Goal: Transaction & Acquisition: Obtain resource

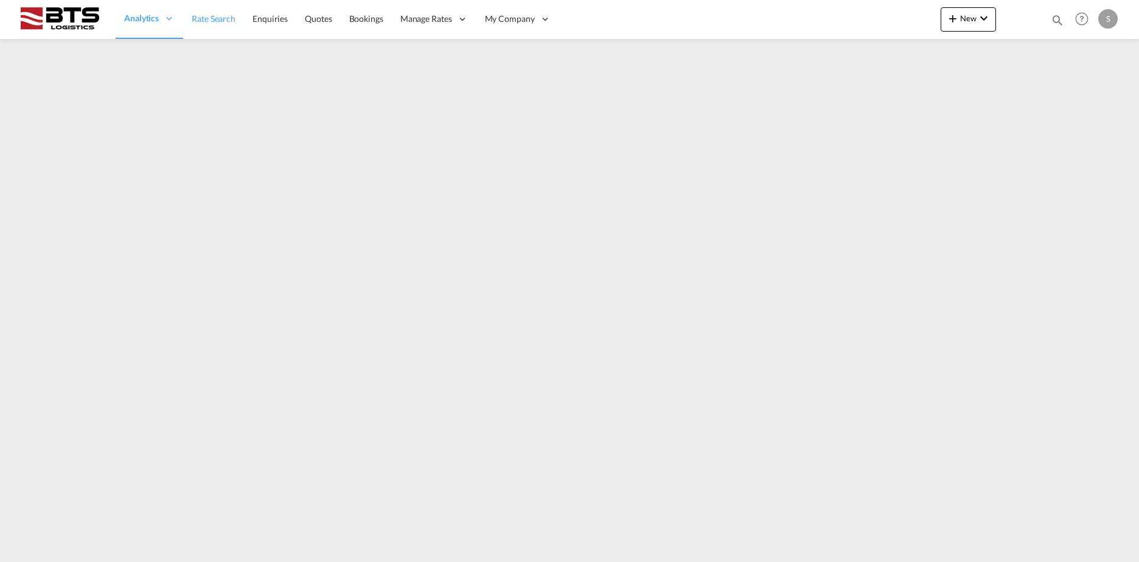
click at [203, 18] on span "Rate Search" at bounding box center [214, 18] width 44 height 10
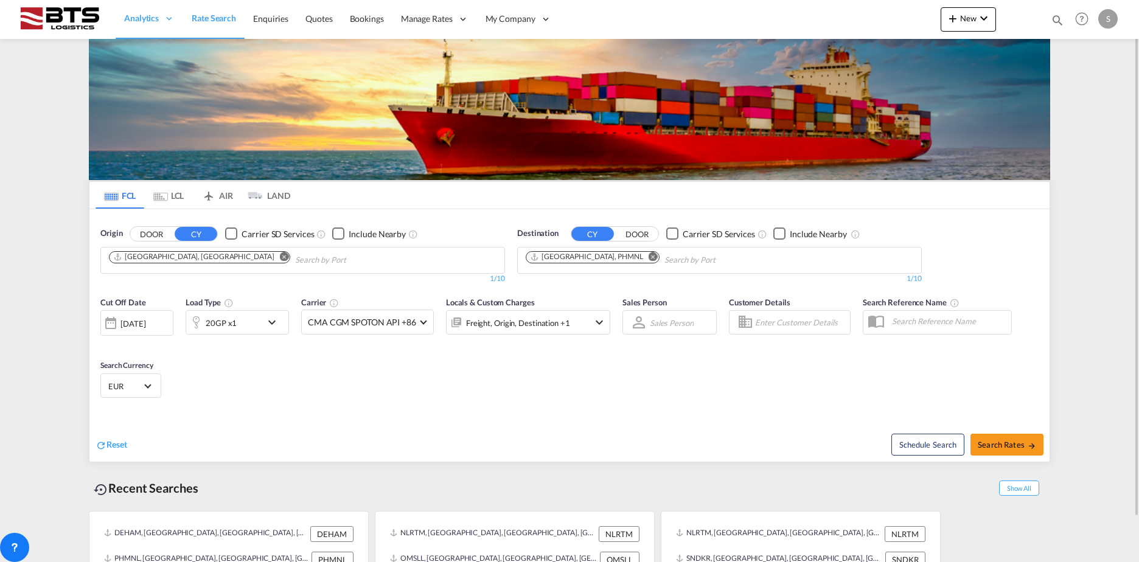
click at [280, 259] on md-icon "Remove" at bounding box center [284, 256] width 9 height 9
click at [161, 265] on body "Analytics Reports Dashboard Rate Search Enquiries Quotes Bookings" at bounding box center [569, 281] width 1139 height 562
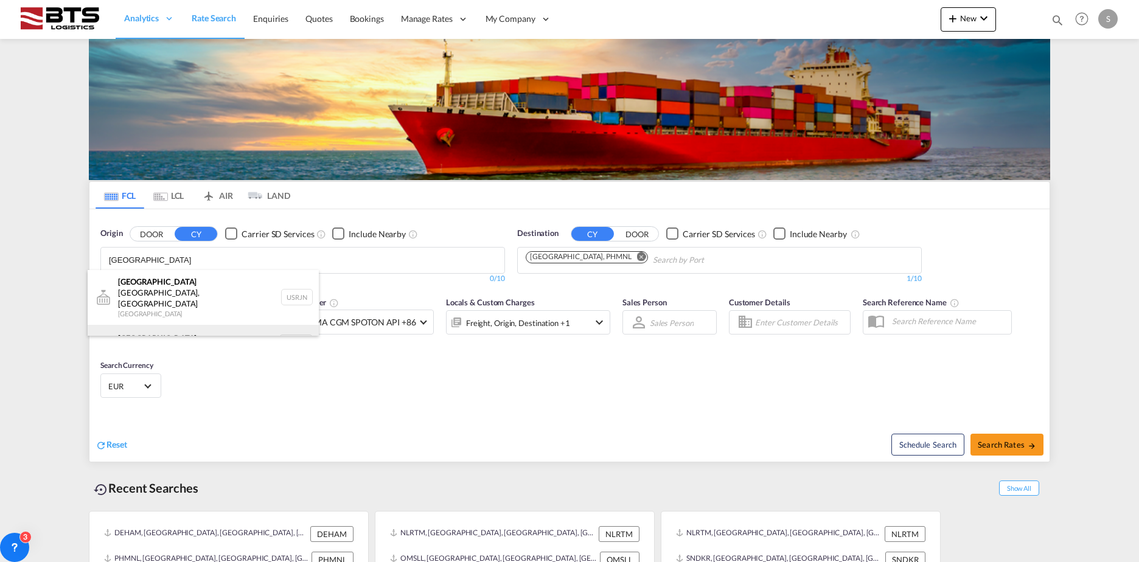
type input "[GEOGRAPHIC_DATA]"
click at [180, 325] on div "[GEOGRAPHIC_DATA] [GEOGRAPHIC_DATA] NLRTM" at bounding box center [203, 343] width 231 height 36
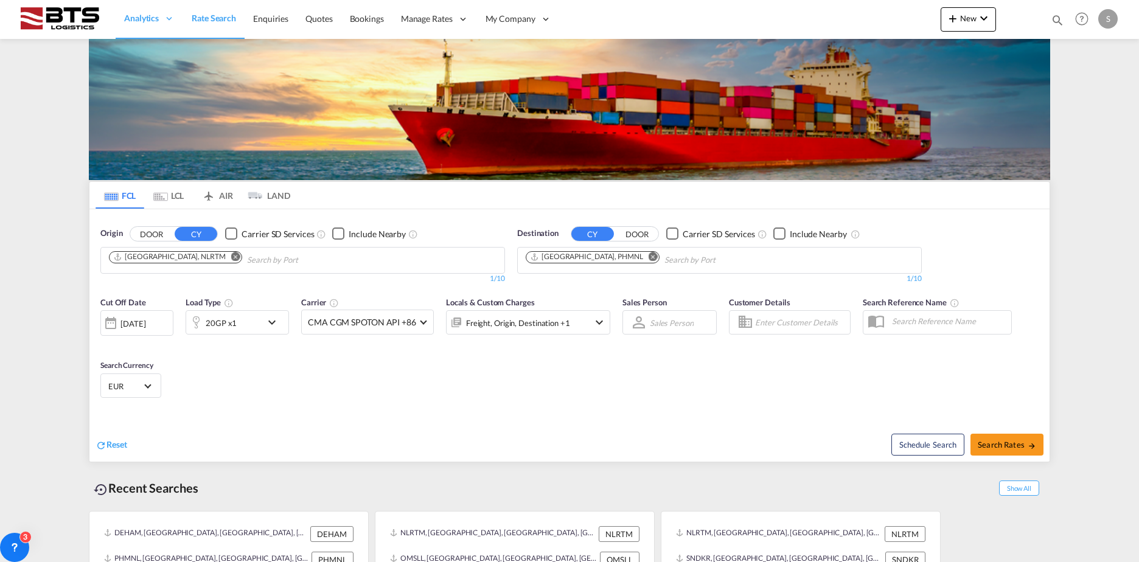
click at [648, 259] on md-icon "Remove" at bounding box center [652, 256] width 9 height 9
type input "n"
click at [584, 268] on body "Analytics Reports Dashboard Rate Search Enquiries Quotes Bookings" at bounding box center [569, 281] width 1139 height 562
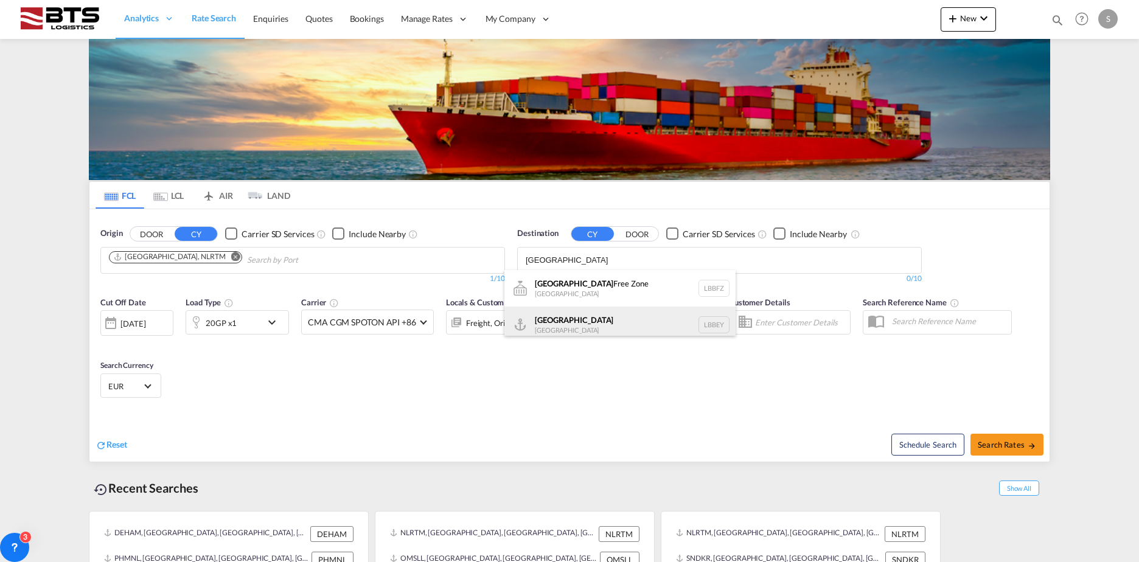
type input "[GEOGRAPHIC_DATA]"
click at [543, 317] on div "Beirut [GEOGRAPHIC_DATA] LBBEY" at bounding box center [619, 325] width 231 height 36
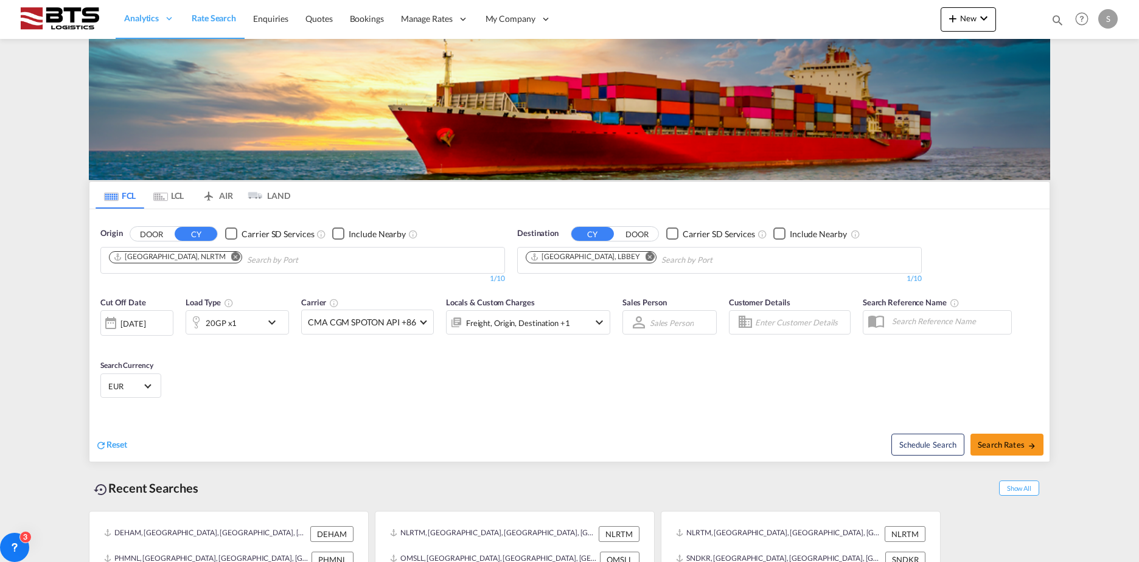
click at [267, 325] on md-icon "icon-chevron-down" at bounding box center [275, 322] width 21 height 15
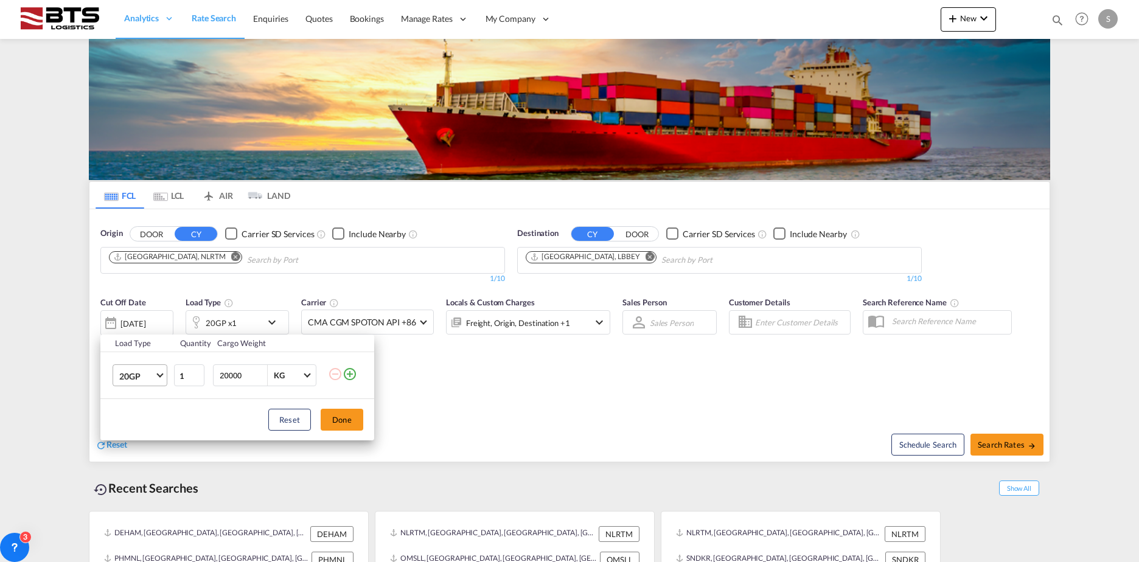
click at [123, 377] on span "20GP" at bounding box center [136, 376] width 35 height 12
click at [149, 429] on md-option "40HC" at bounding box center [150, 434] width 83 height 29
click at [337, 419] on button "Done" at bounding box center [342, 420] width 43 height 22
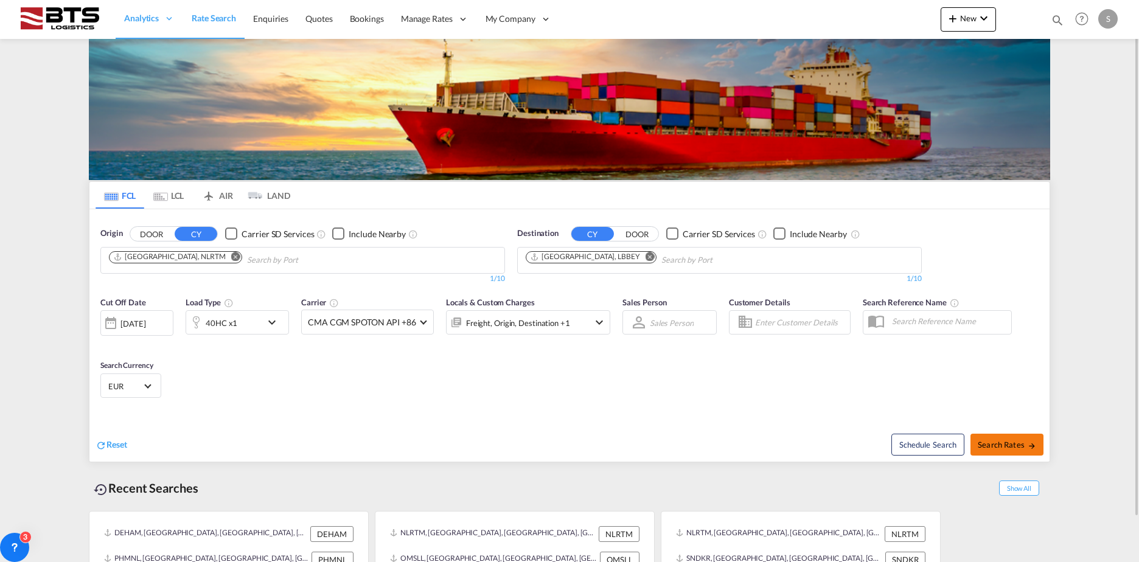
click at [992, 448] on span "Search Rates" at bounding box center [1007, 445] width 58 height 10
type input "NLRTM to LBBEY / [DATE]"
